Goal: Task Accomplishment & Management: Complete application form

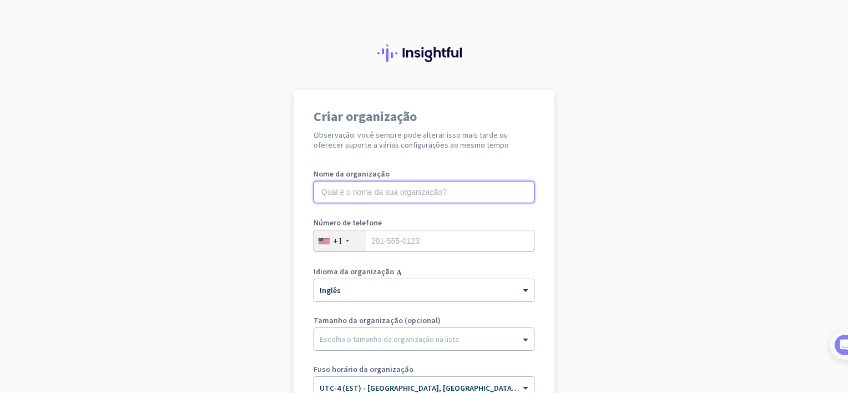
click at [396, 191] on input "text" at bounding box center [424, 192] width 221 height 22
type input "[GEOGRAPHIC_DATA]"
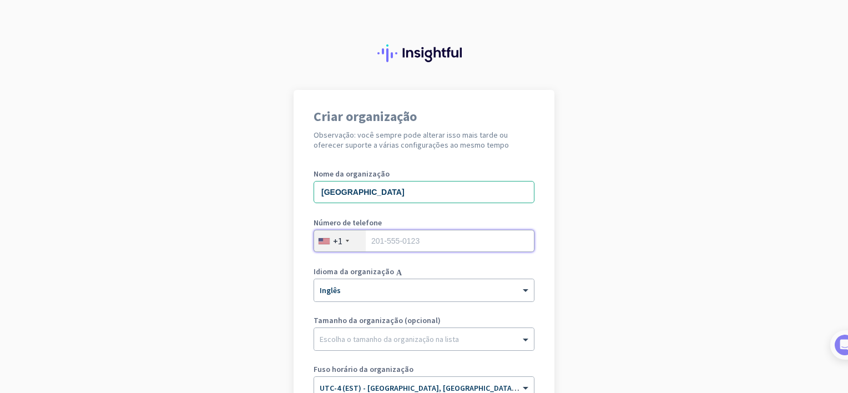
click at [407, 240] on input "tel" at bounding box center [424, 241] width 221 height 22
click at [343, 245] on div "+1" at bounding box center [340, 240] width 52 height 21
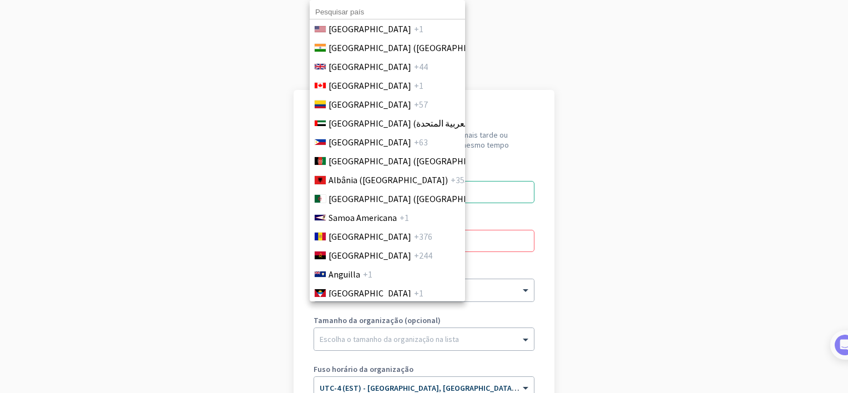
click at [611, 262] on div at bounding box center [424, 196] width 848 height 393
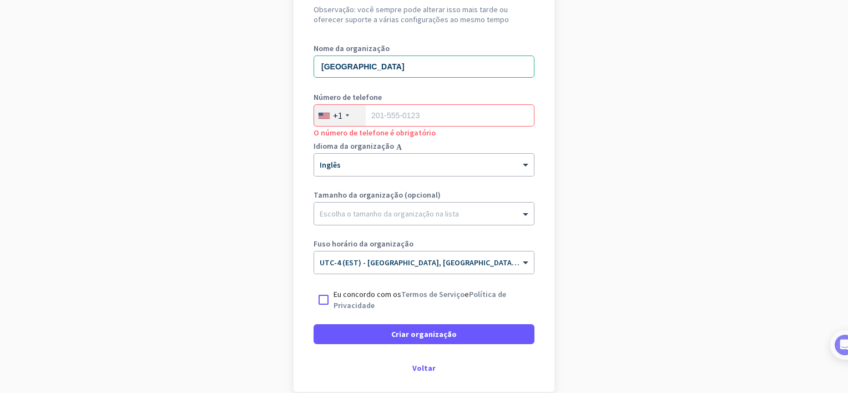
scroll to position [124, 0]
click at [380, 264] on input "text" at bounding box center [413, 260] width 187 height 8
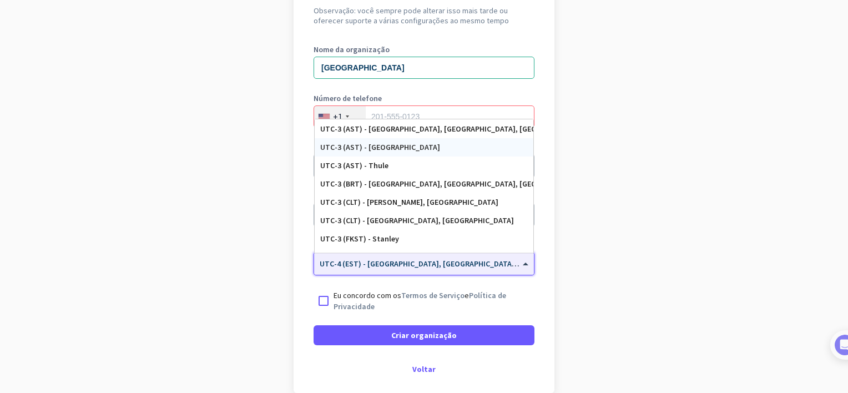
scroll to position [1412, 0]
click at [397, 179] on div "UTC-3 (BRT) - [GEOGRAPHIC_DATA], [GEOGRAPHIC_DATA], [GEOGRAPHIC_DATA], [GEOGRAP…" at bounding box center [424, 182] width 208 height 9
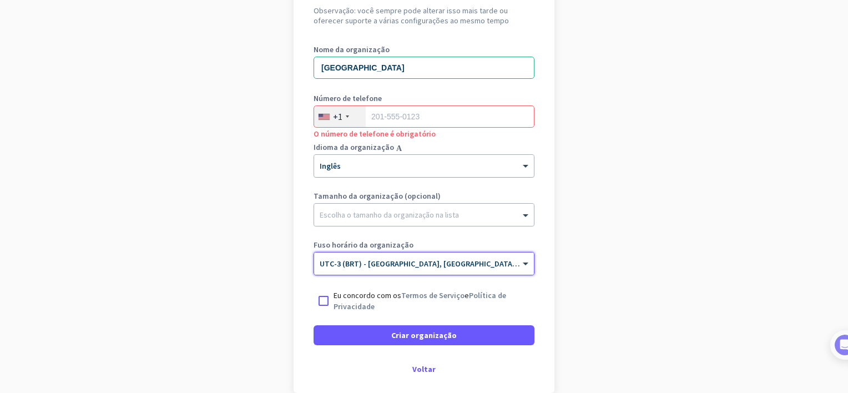
click at [395, 165] on div at bounding box center [424, 162] width 220 height 9
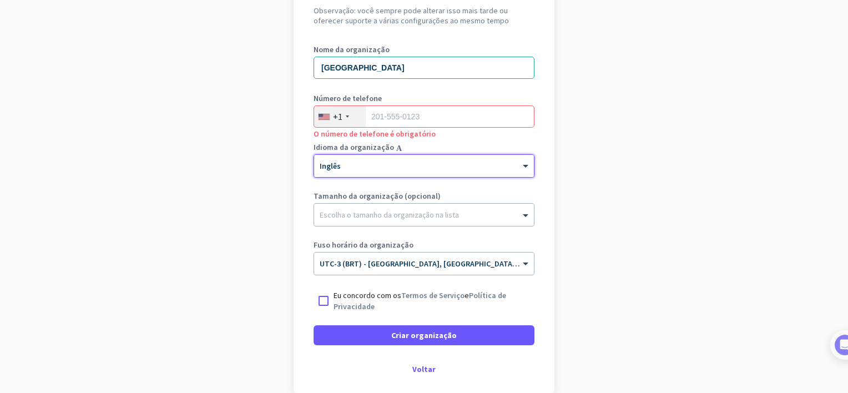
click at [366, 166] on div at bounding box center [424, 162] width 220 height 9
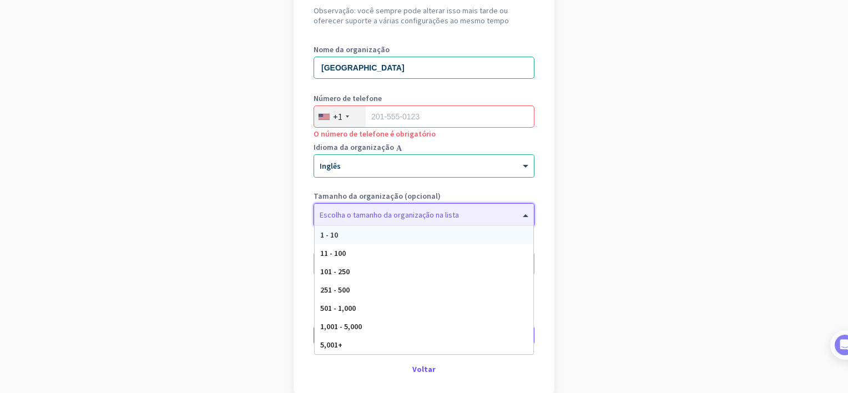
click at [370, 213] on div at bounding box center [424, 212] width 220 height 11
click at [347, 332] on div "1,001 - 5,000" at bounding box center [424, 327] width 219 height 18
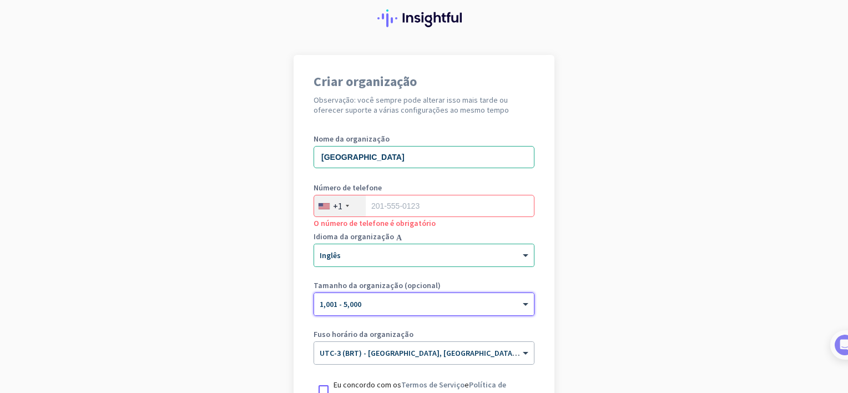
scroll to position [13, 0]
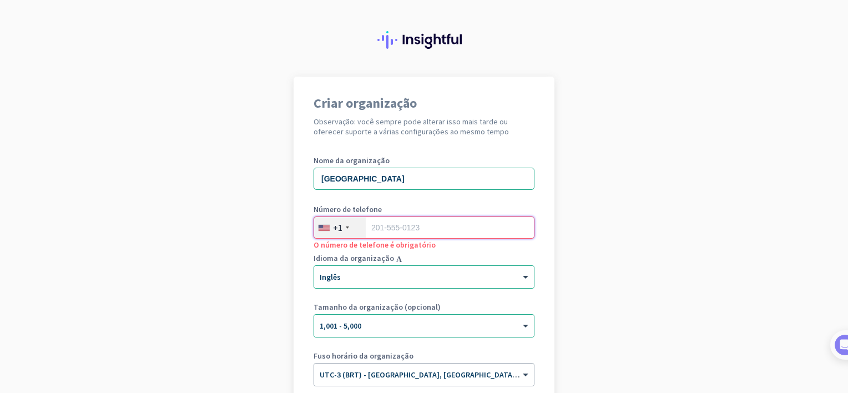
click at [388, 229] on input "tel" at bounding box center [424, 228] width 221 height 22
click at [338, 229] on div "+1" at bounding box center [337, 227] width 9 height 11
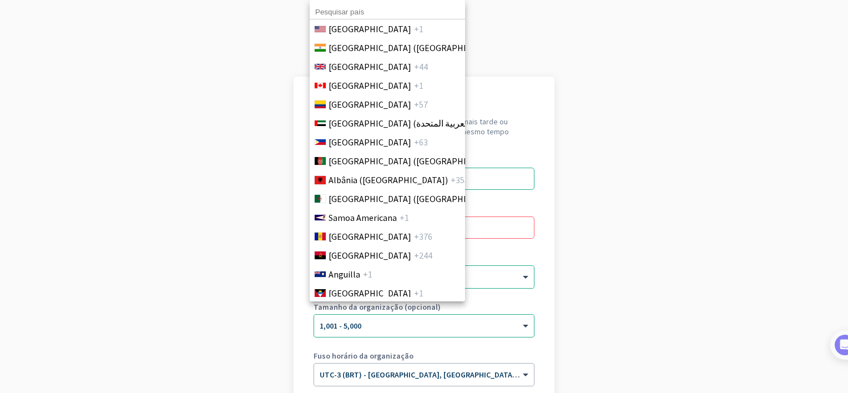
scroll to position [0, 0]
click at [348, 16] on input at bounding box center [387, 12] width 155 height 14
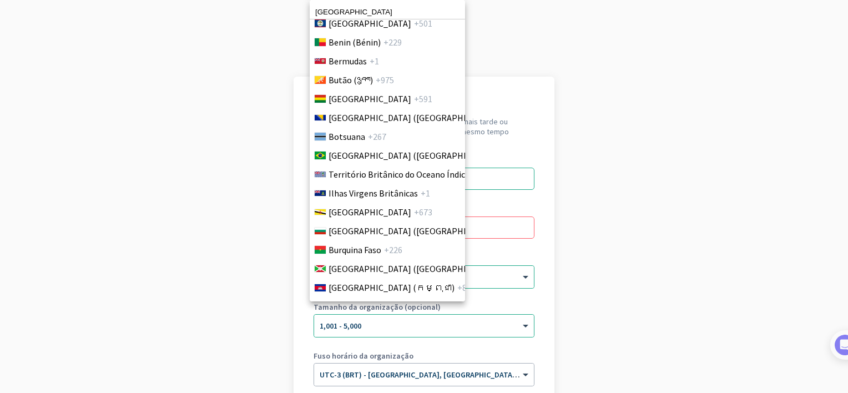
scroll to position [516, 0]
type input "[GEOGRAPHIC_DATA]"
click at [368, 150] on span "[GEOGRAPHIC_DATA] ([GEOGRAPHIC_DATA])" at bounding box center [415, 154] width 173 height 13
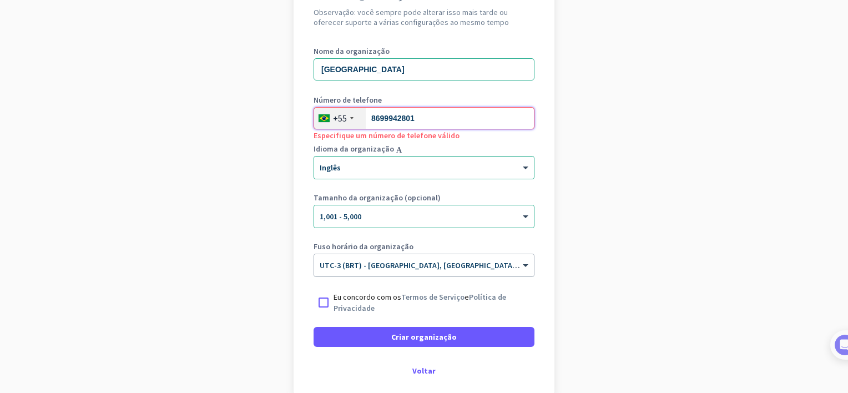
scroll to position [124, 0]
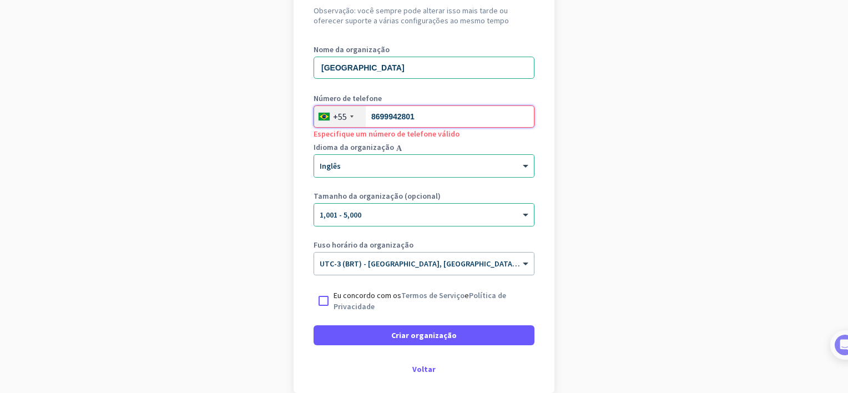
click at [384, 115] on input "8699942801" at bounding box center [424, 116] width 221 height 22
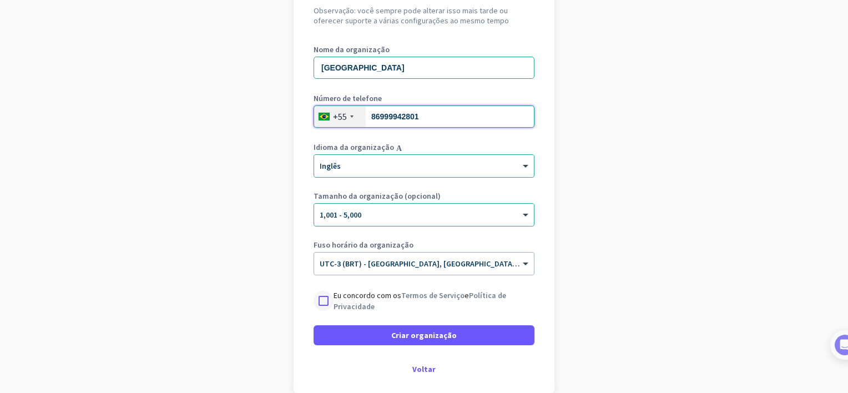
type input "86999942801"
click at [325, 302] on div at bounding box center [324, 301] width 20 height 20
click at [383, 334] on span at bounding box center [424, 335] width 221 height 27
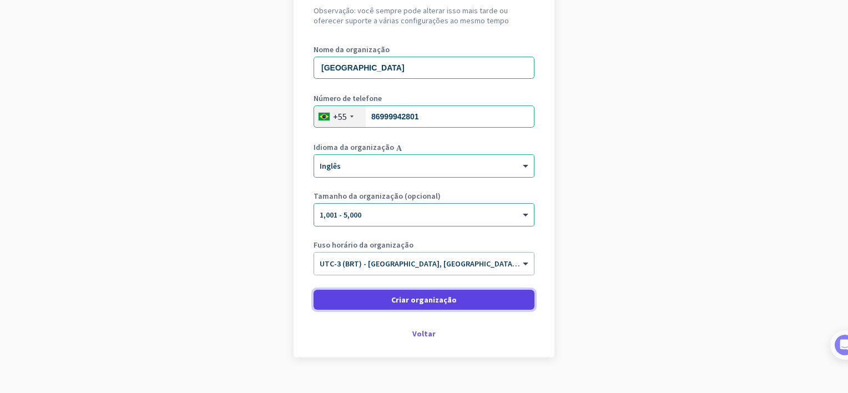
click at [425, 299] on font "Criar organização" at bounding box center [424, 300] width 66 height 10
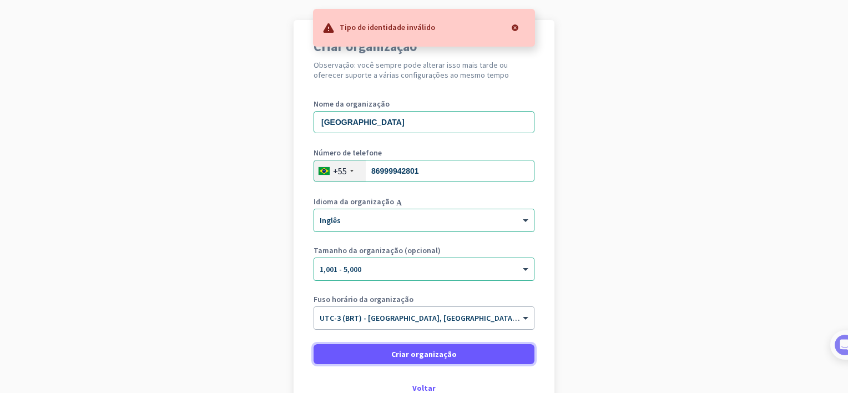
scroll to position [69, 0]
click at [516, 26] on div at bounding box center [515, 28] width 22 height 22
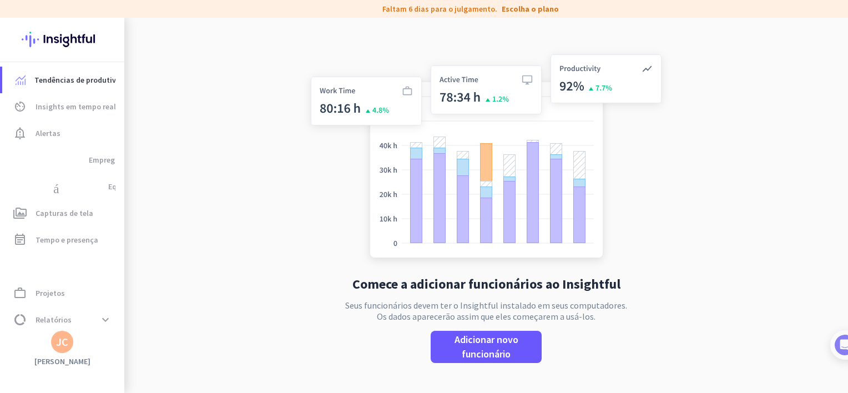
click at [270, 135] on app-no-employees "Comece a adicionar funcionários ao Insightful Seus funcionários devem ter o Ins…" at bounding box center [486, 214] width 724 height 393
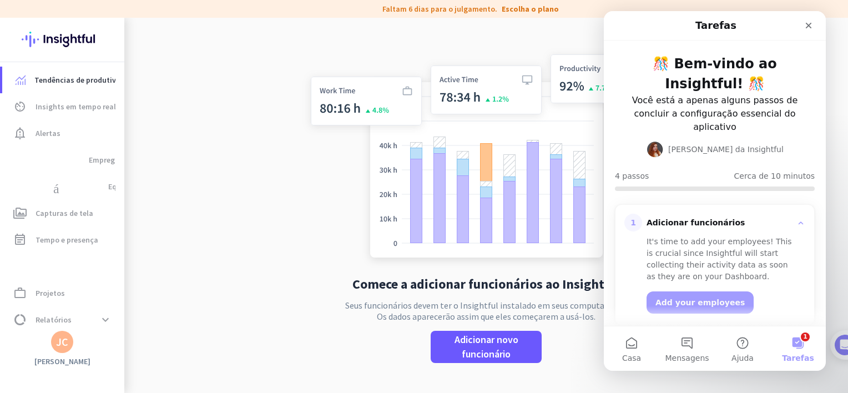
click at [545, 37] on div "Comece a adicionar funcionários ao Insightful Seus funcionários devem ter o Ins…" at bounding box center [487, 214] width 368 height 393
click at [811, 27] on icon "Fechar" at bounding box center [809, 26] width 6 height 6
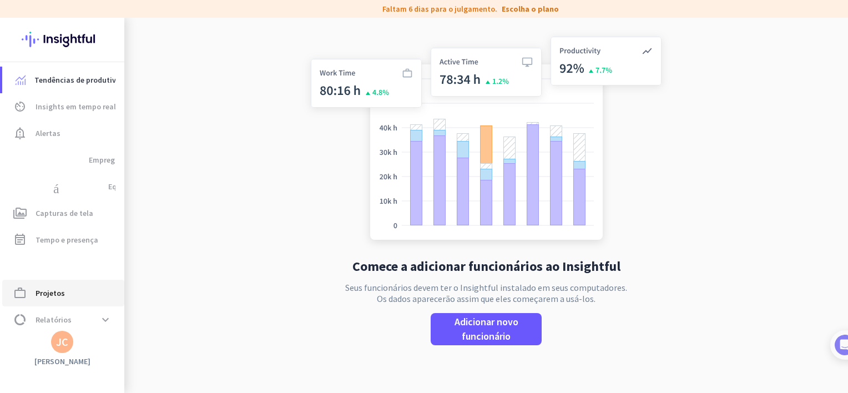
click at [55, 289] on span "Projetos" at bounding box center [50, 292] width 29 height 13
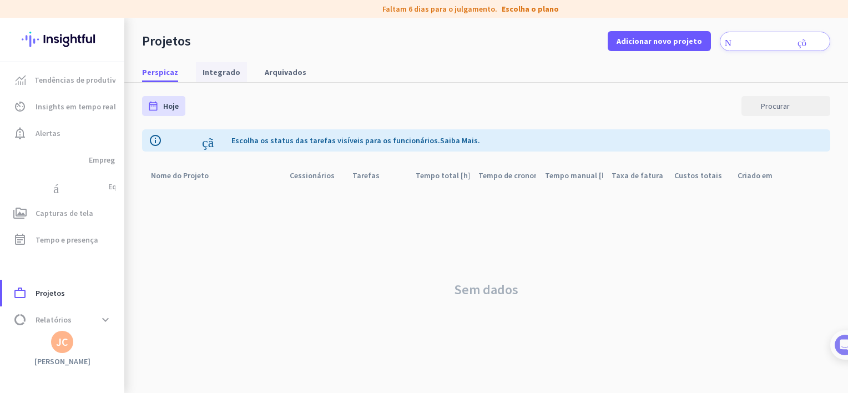
click at [211, 71] on font "Integrado" at bounding box center [222, 72] width 38 height 11
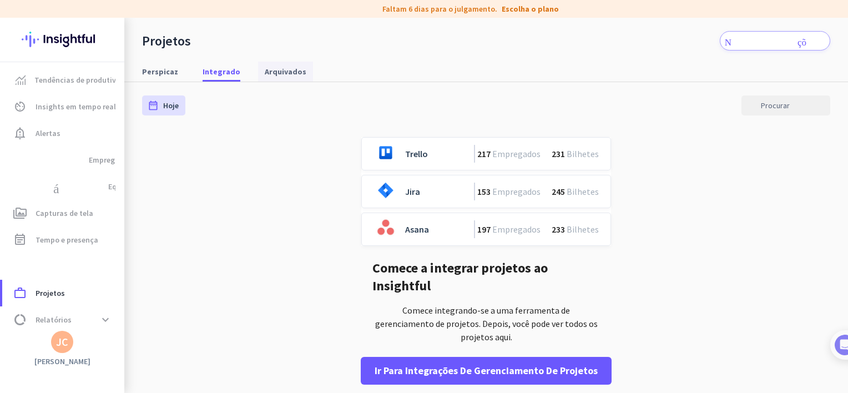
click at [284, 69] on font "Arquivados" at bounding box center [286, 71] width 42 height 11
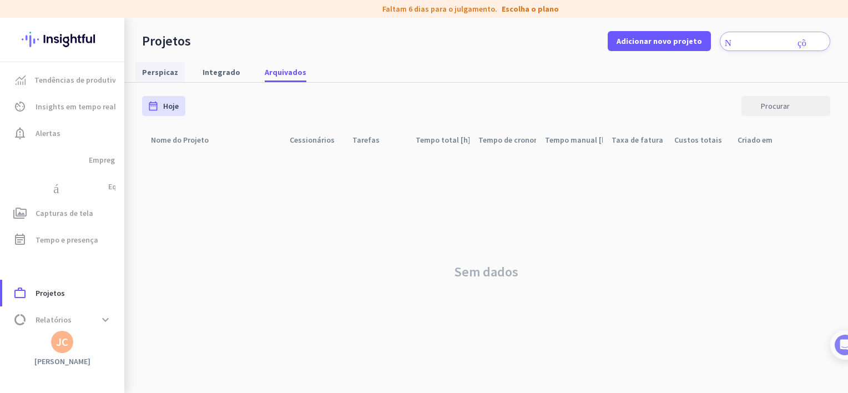
click at [164, 73] on font "Perspicaz" at bounding box center [160, 72] width 36 height 11
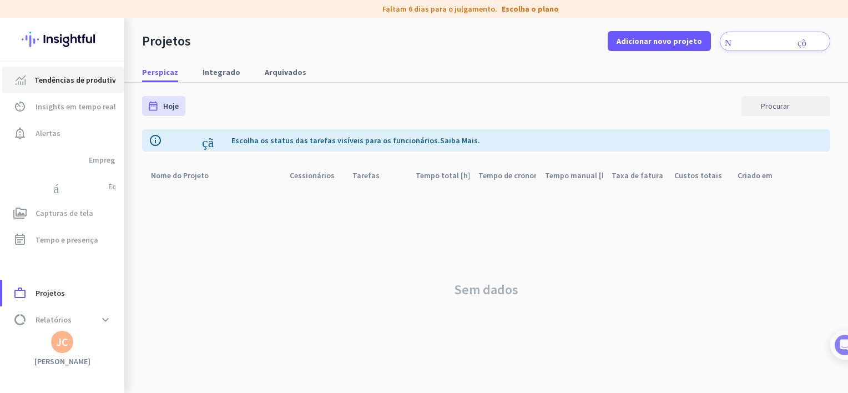
click at [87, 80] on span "Tendências de produtividade" at bounding box center [84, 79] width 101 height 13
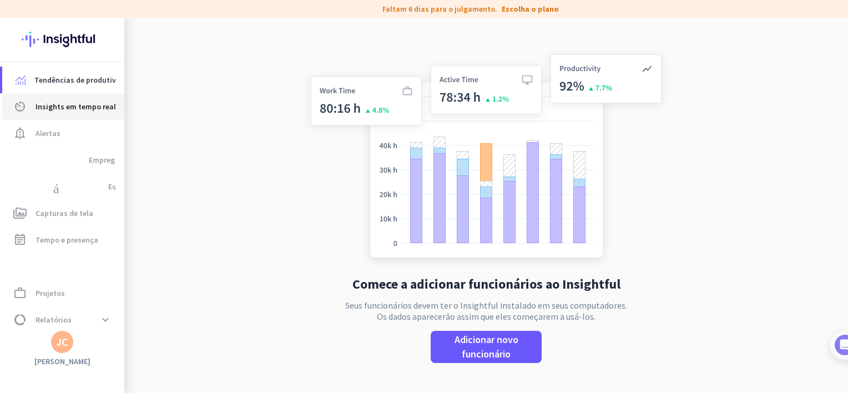
click at [78, 105] on span "Insights em tempo real" at bounding box center [76, 106] width 81 height 13
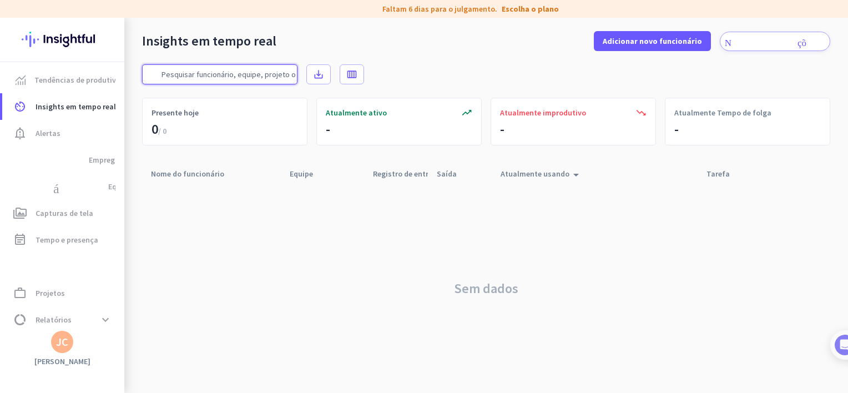
click at [252, 78] on input "text" at bounding box center [219, 74] width 155 height 20
